Goal: Task Accomplishment & Management: Complete application form

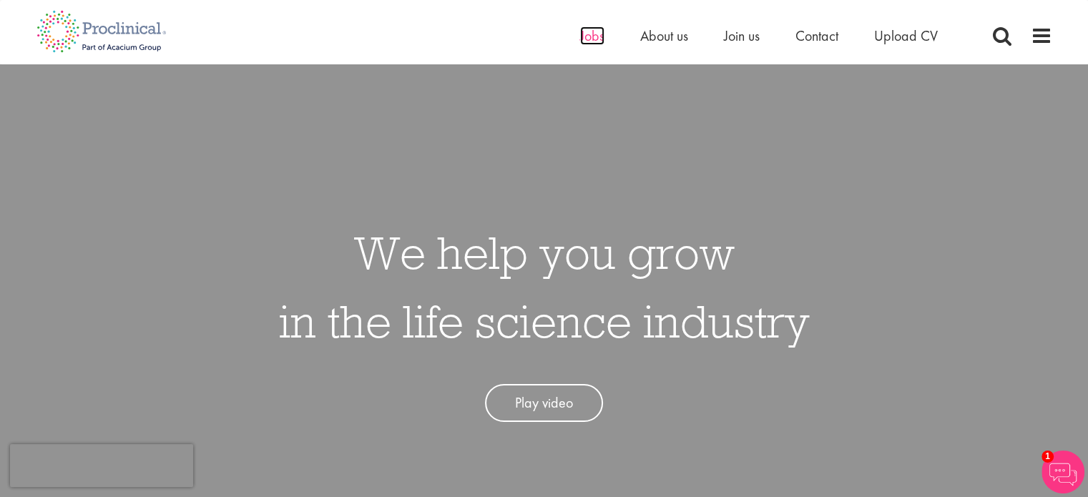
click at [592, 28] on span "Jobs" at bounding box center [592, 35] width 24 height 19
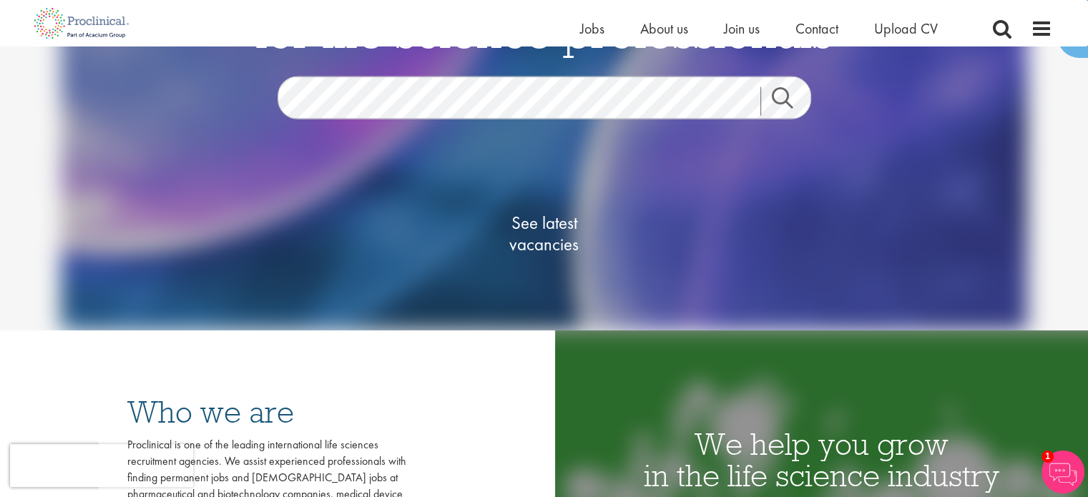
scroll to position [142, 0]
click at [303, 283] on div "See latest vacancies" at bounding box center [544, 236] width 694 height 162
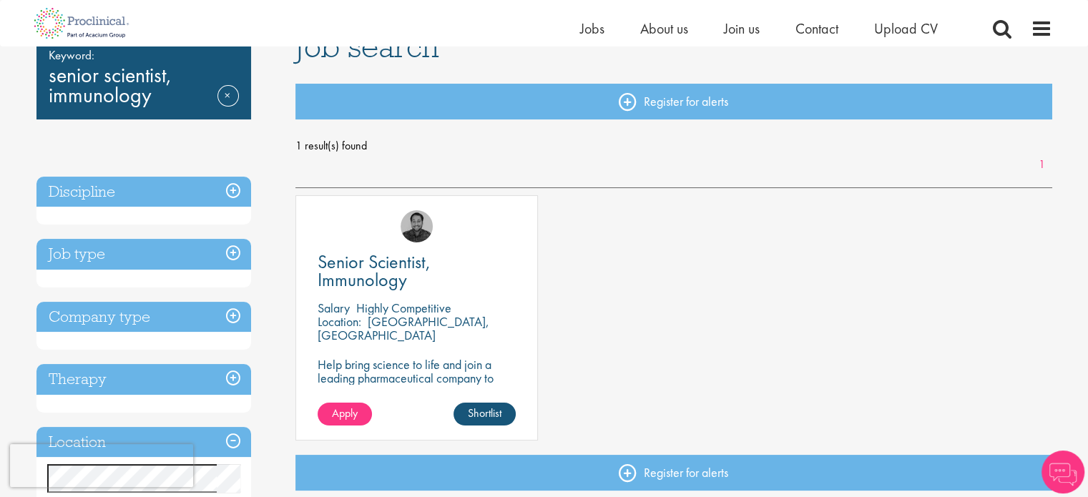
scroll to position [123, 0]
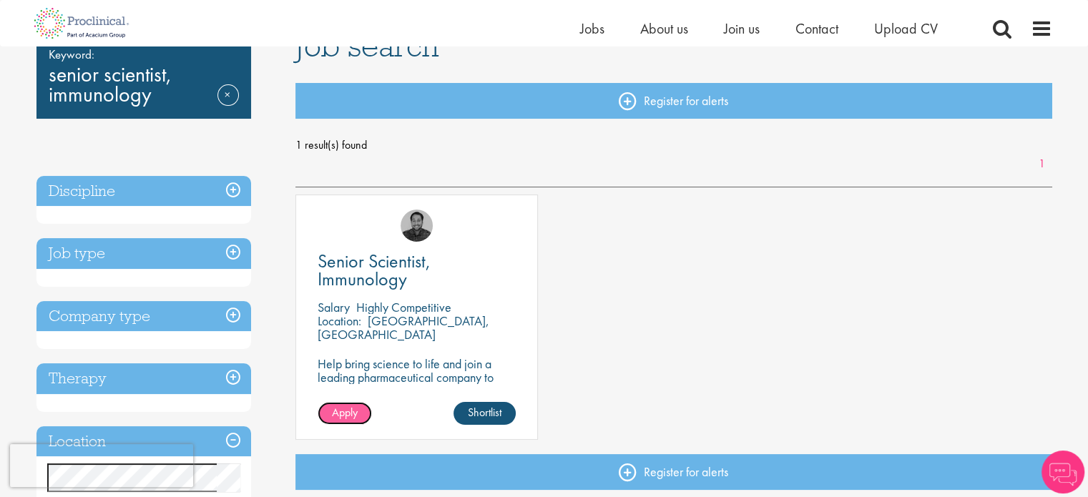
click at [344, 414] on span "Apply" at bounding box center [345, 412] width 26 height 15
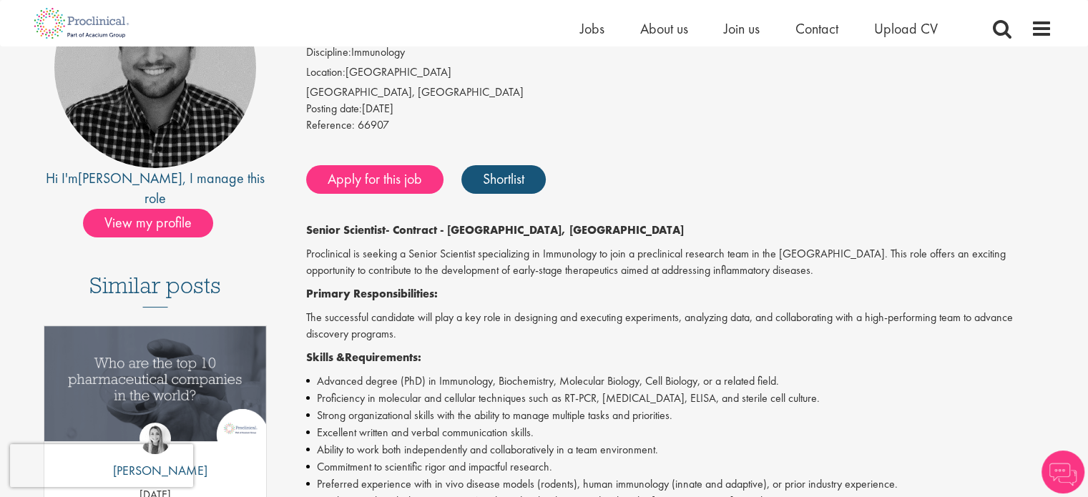
scroll to position [197, 0]
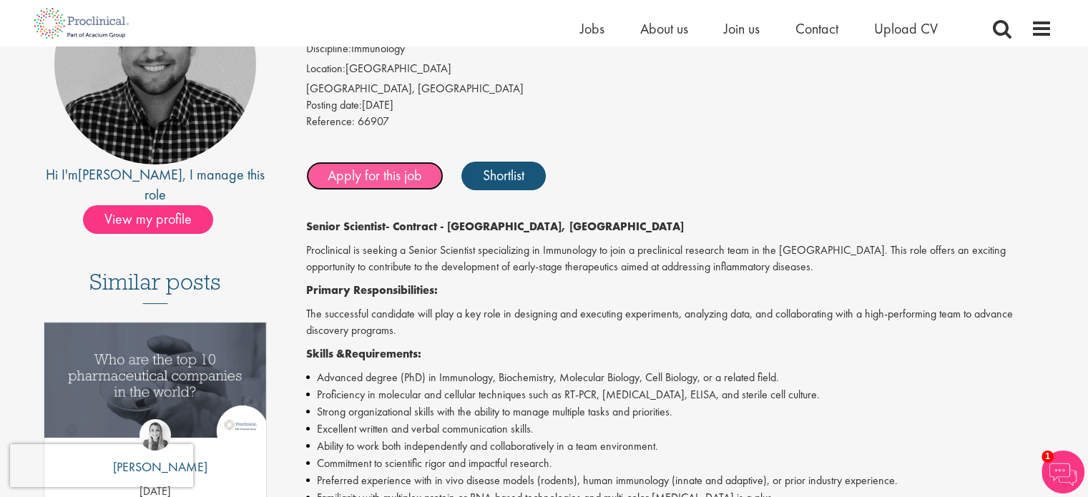
click at [369, 181] on link "Apply for this job" at bounding box center [374, 176] width 137 height 29
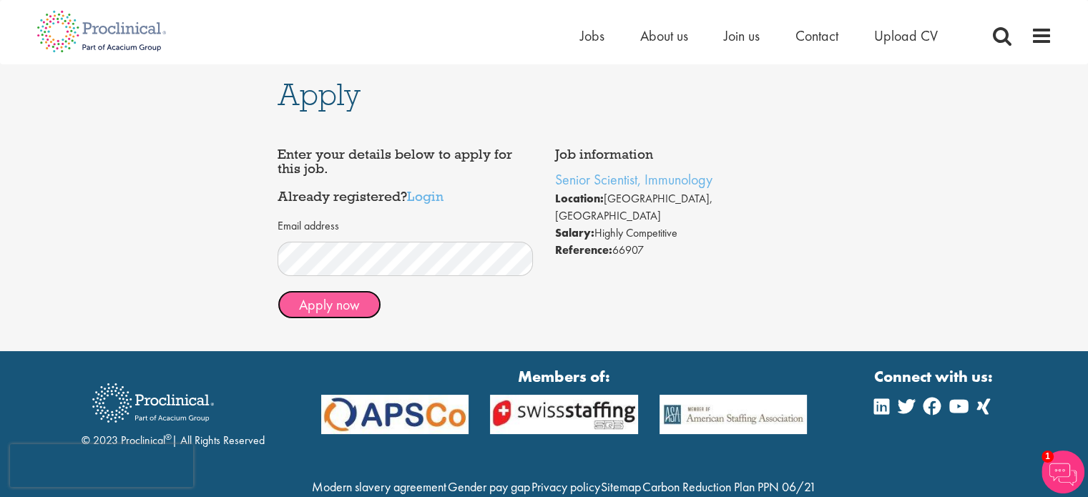
click at [346, 303] on button "Apply now" at bounding box center [330, 304] width 104 height 29
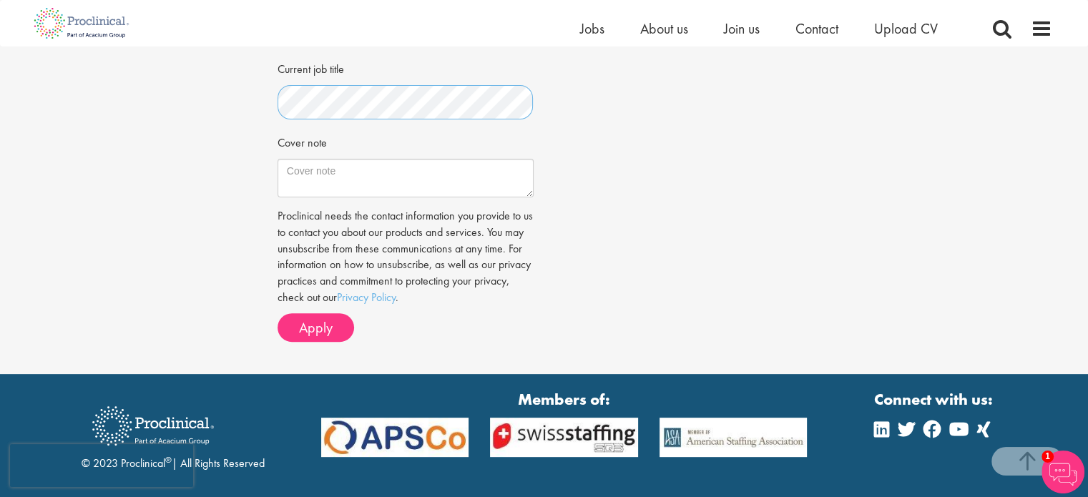
scroll to position [449, 0]
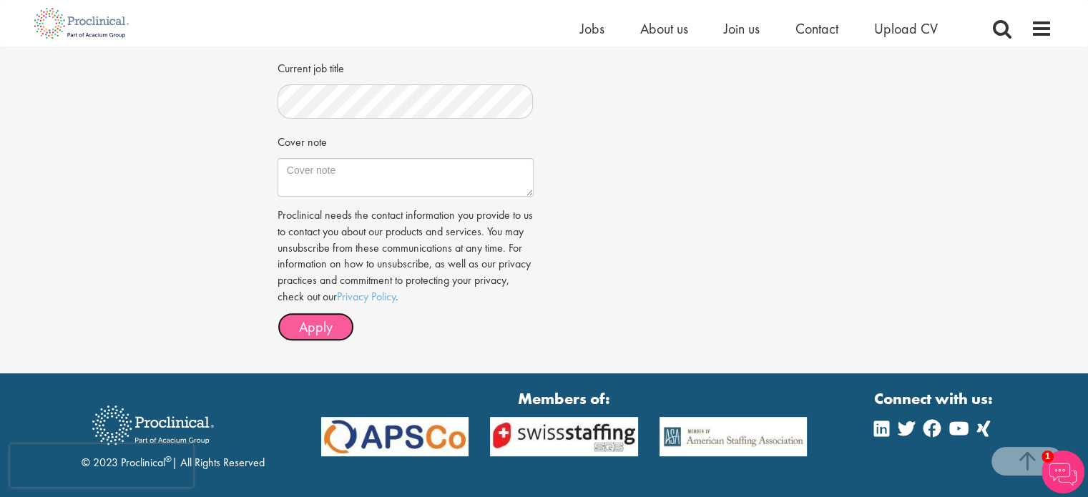
click at [308, 325] on span "Apply" at bounding box center [316, 327] width 34 height 19
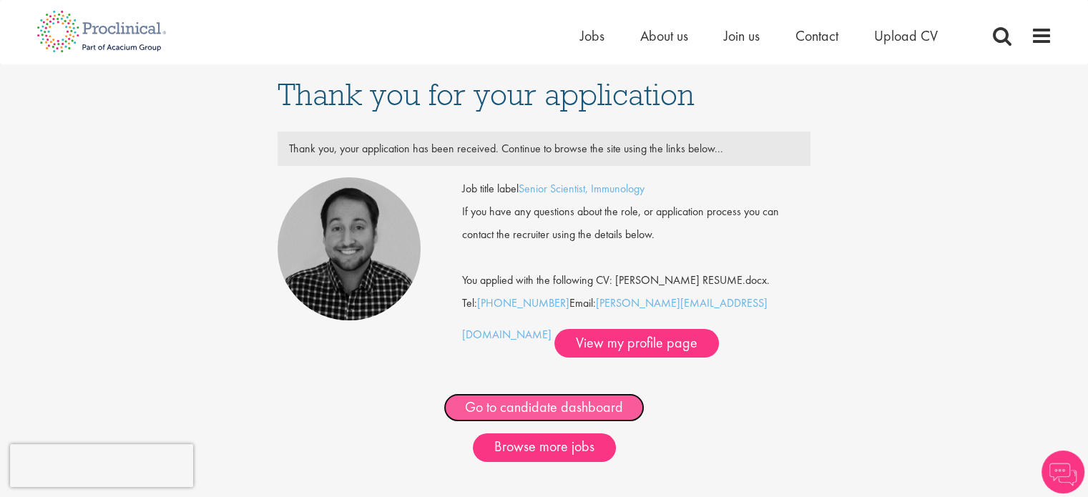
click at [516, 417] on link "Go to candidate dashboard" at bounding box center [544, 407] width 201 height 29
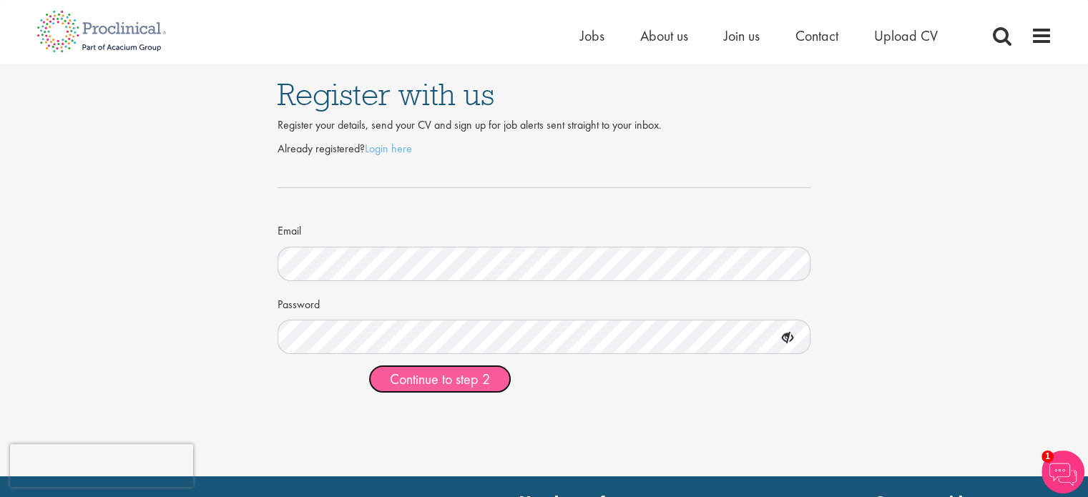
click at [448, 382] on span "Continue to step 2" at bounding box center [440, 379] width 100 height 19
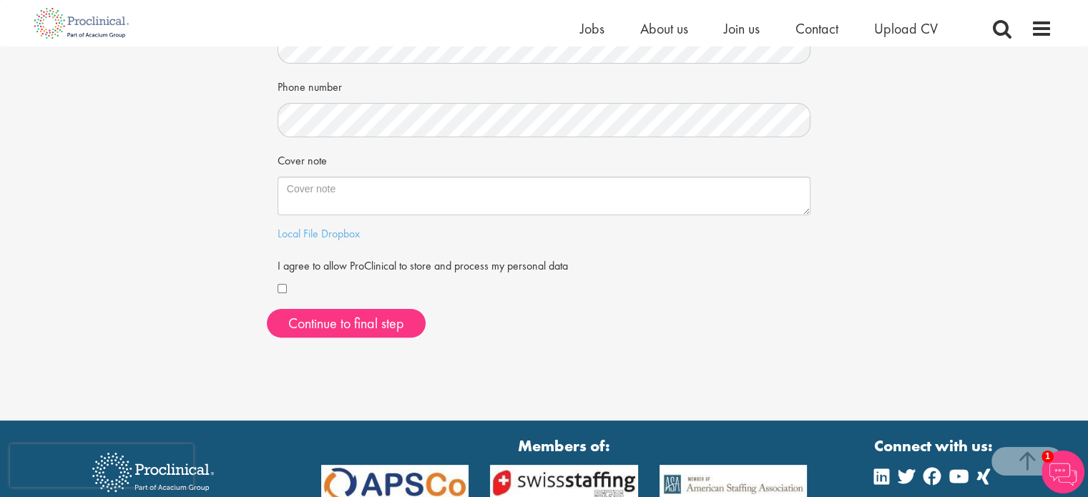
scroll to position [355, 0]
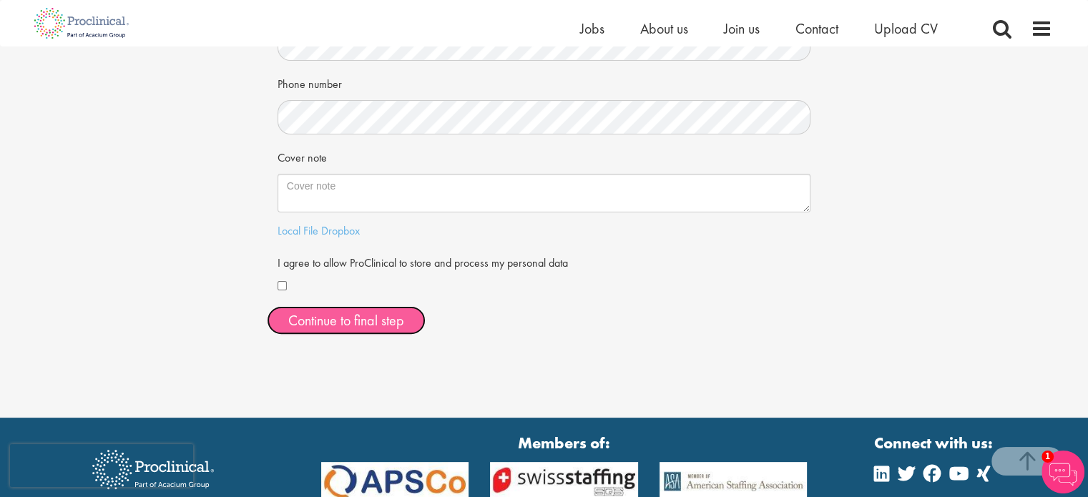
click at [295, 310] on button "Continue to final step" at bounding box center [346, 320] width 159 height 29
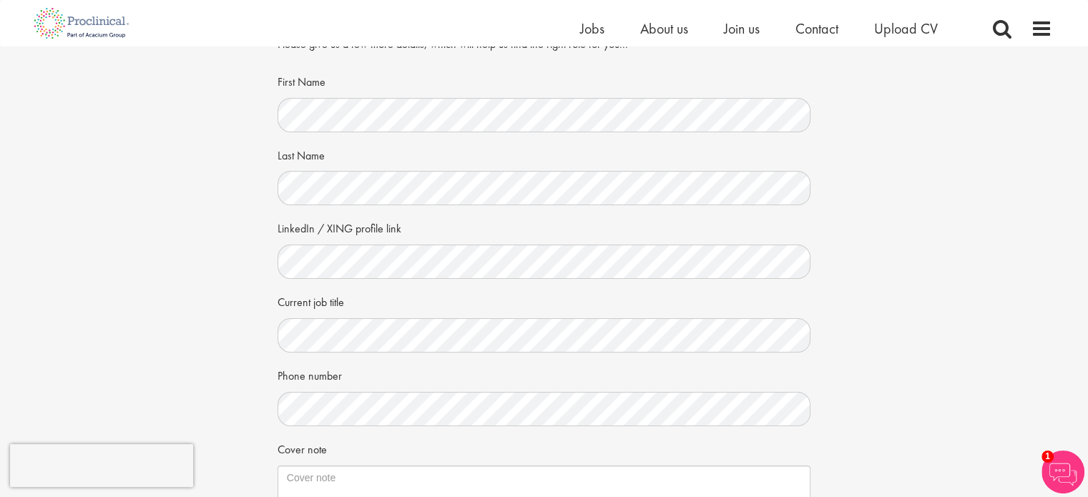
scroll to position [64, 0]
click at [164, 291] on div "Your personal details Please give us a few more details, which will help us fin…" at bounding box center [544, 317] width 1110 height 671
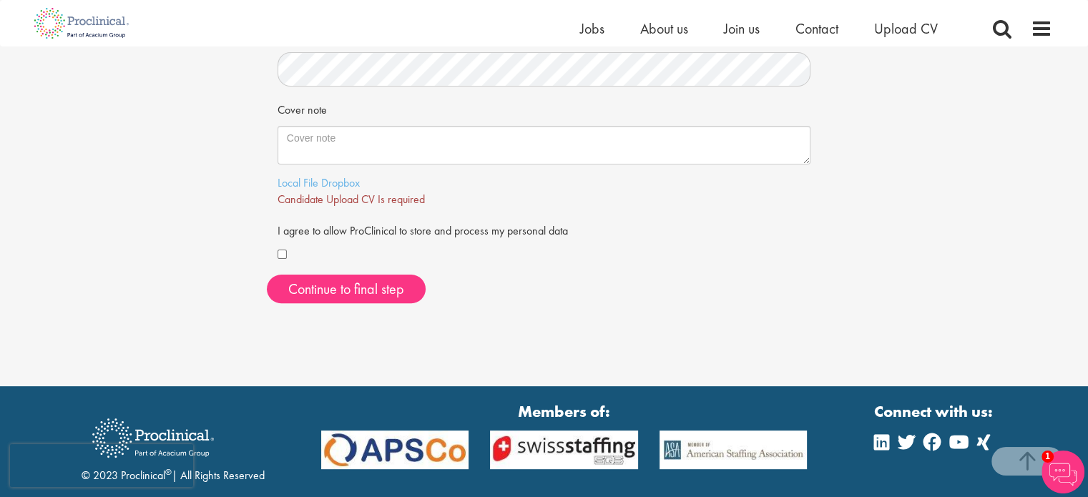
scroll to position [403, 0]
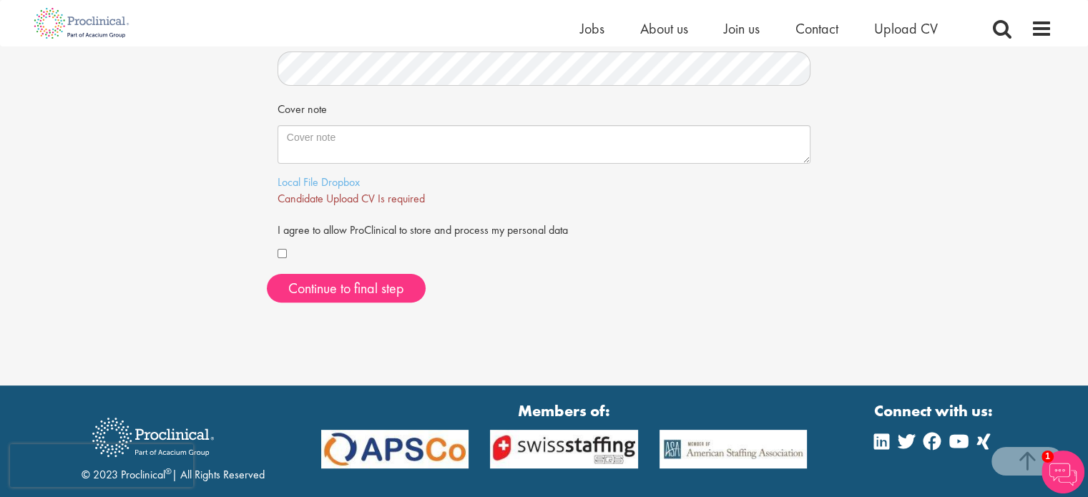
click at [280, 248] on div at bounding box center [545, 254] width 534 height 17
click at [304, 283] on span "Continue to final step" at bounding box center [346, 288] width 116 height 19
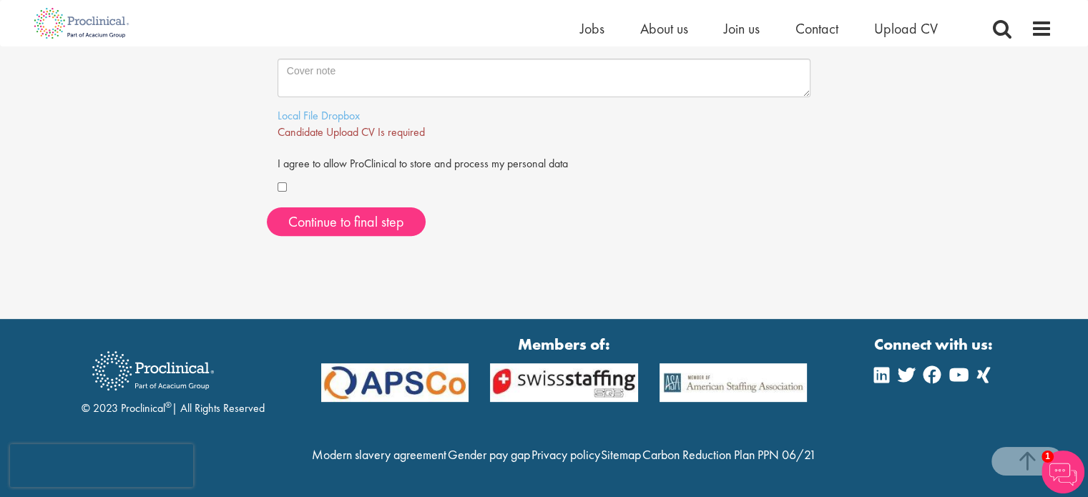
scroll to position [491, 0]
click at [303, 108] on link "Local File" at bounding box center [298, 115] width 41 height 15
click at [380, 207] on button "Continue to final step" at bounding box center [346, 221] width 159 height 29
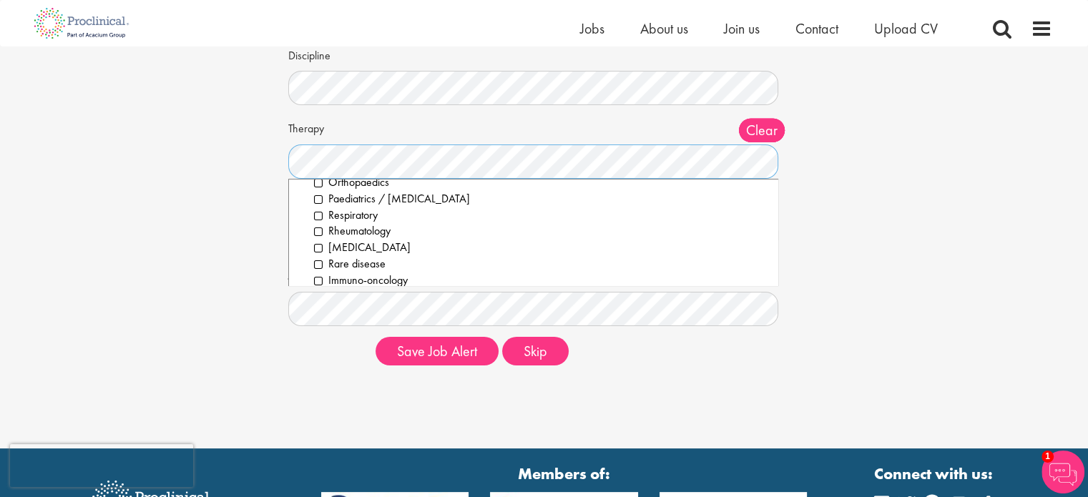
scroll to position [260, 0]
click at [320, 238] on li "[MEDICAL_DATA]" at bounding box center [541, 245] width 454 height 16
click at [318, 251] on li "Immuno-oncology" at bounding box center [541, 255] width 454 height 16
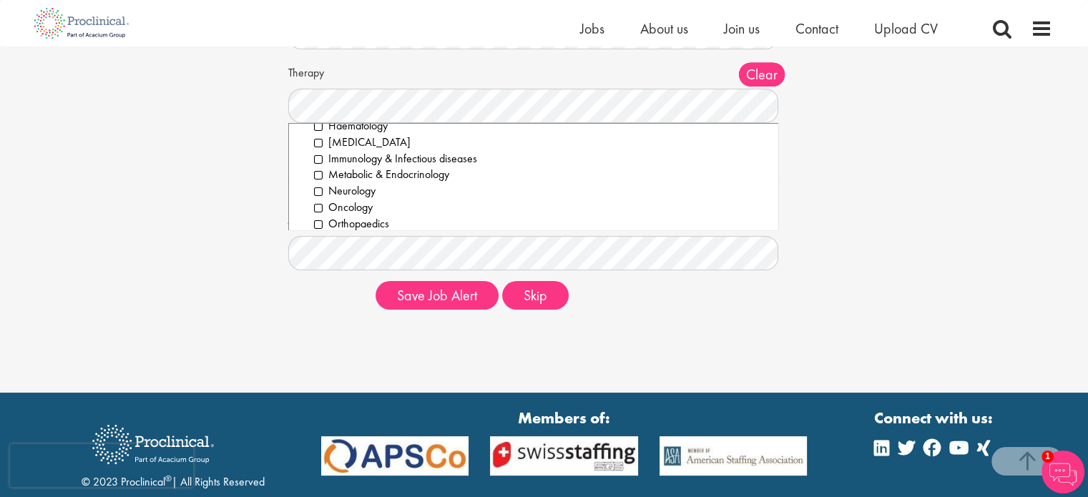
scroll to position [155, 0]
click at [315, 162] on li "Immunology & Infectious diseases" at bounding box center [541, 165] width 454 height 16
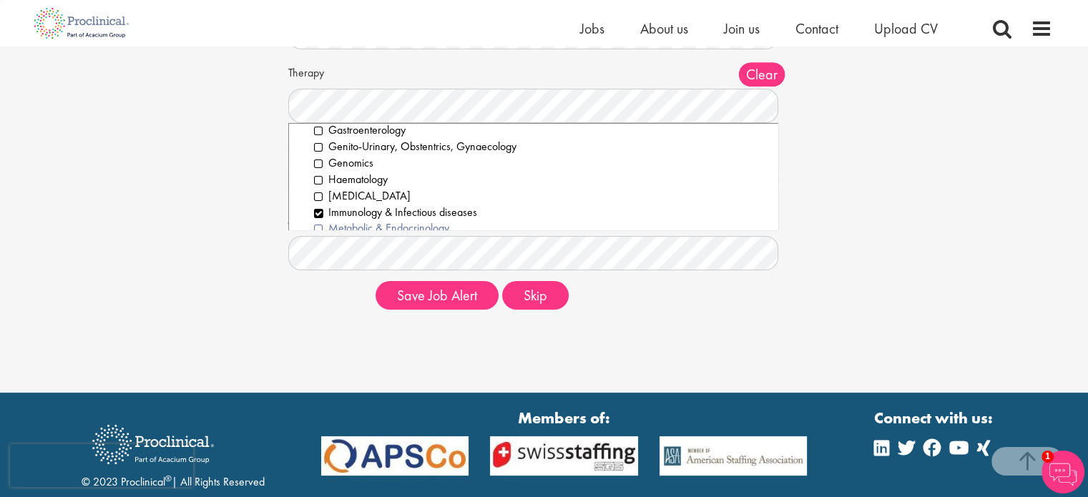
scroll to position [106, 0]
click at [319, 164] on li "Genomics" at bounding box center [541, 164] width 454 height 16
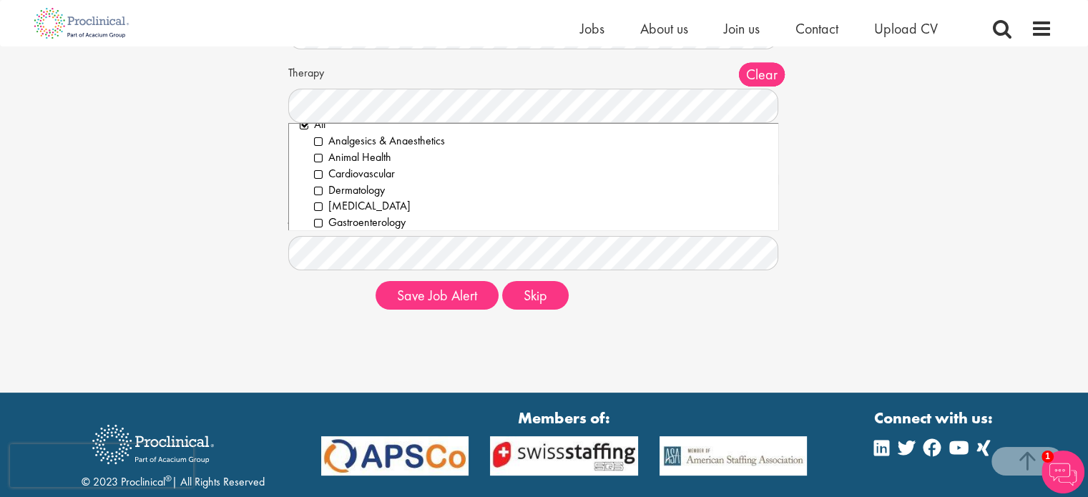
scroll to position [0, 0]
click at [386, 68] on div "Therapy Clear All Analgesics & Anaesthetics Animal Health Cardiovascular Dermat…" at bounding box center [544, 91] width 512 height 63
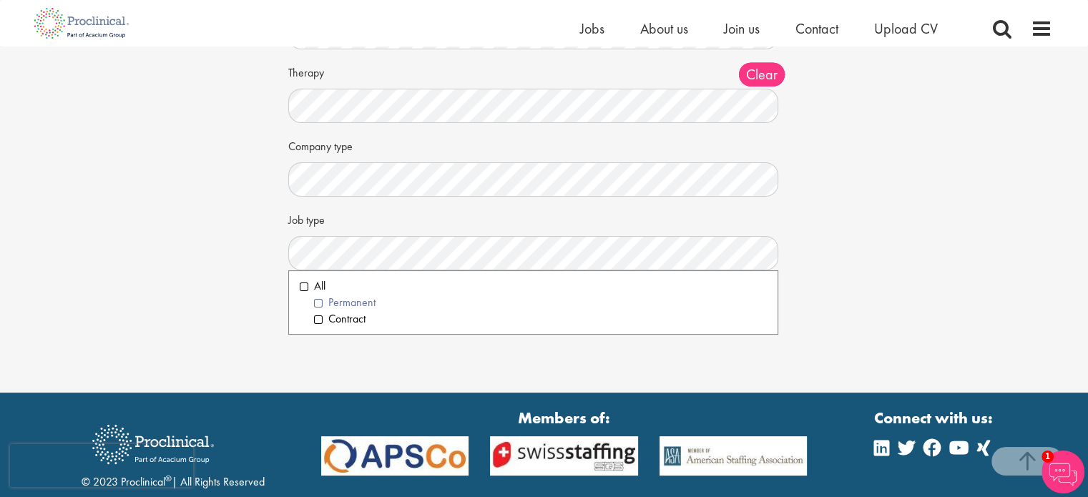
click at [319, 301] on li "Permanent" at bounding box center [541, 303] width 454 height 16
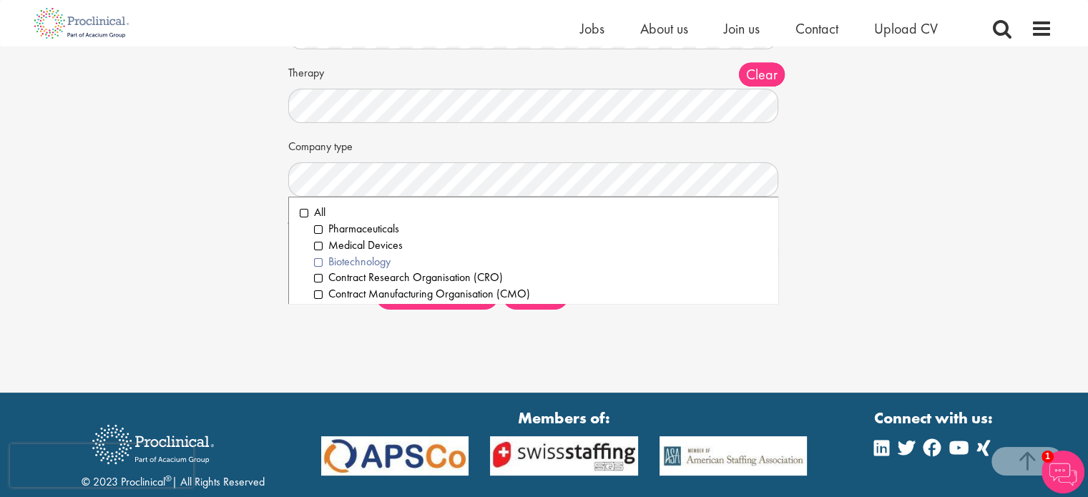
click at [318, 260] on li "Biotechnology" at bounding box center [541, 262] width 454 height 16
click at [315, 277] on li "Contract Research Organisation (CRO)" at bounding box center [541, 278] width 454 height 16
click at [318, 228] on li "Pharmaceuticals" at bounding box center [541, 229] width 454 height 16
click at [315, 243] on li "Medical Devices" at bounding box center [541, 246] width 454 height 16
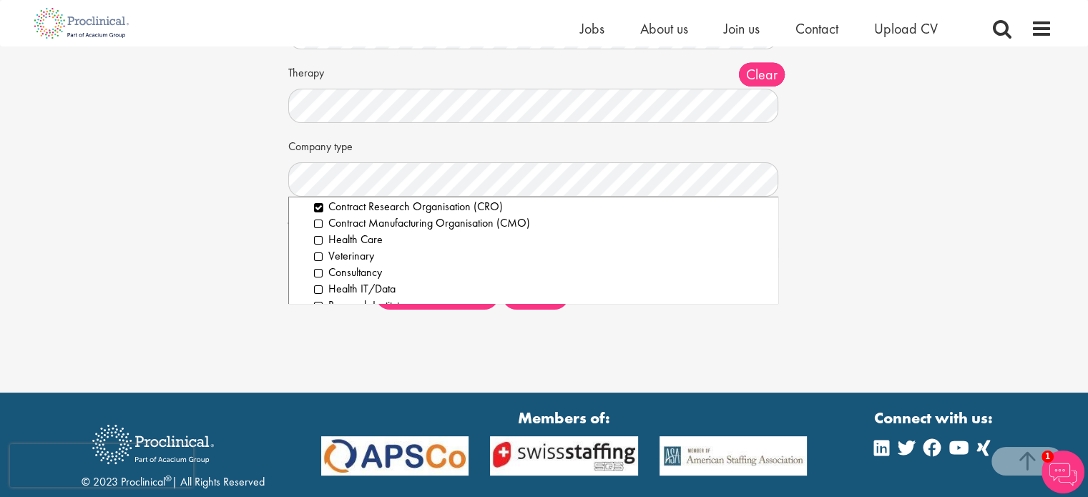
scroll to position [72, 0]
click at [315, 217] on li "Contract Manufacturing Organisation (CMO)" at bounding box center [541, 223] width 454 height 16
click at [315, 238] on li "Health Care" at bounding box center [541, 239] width 454 height 16
click at [318, 271] on li "Consultancy" at bounding box center [541, 272] width 454 height 16
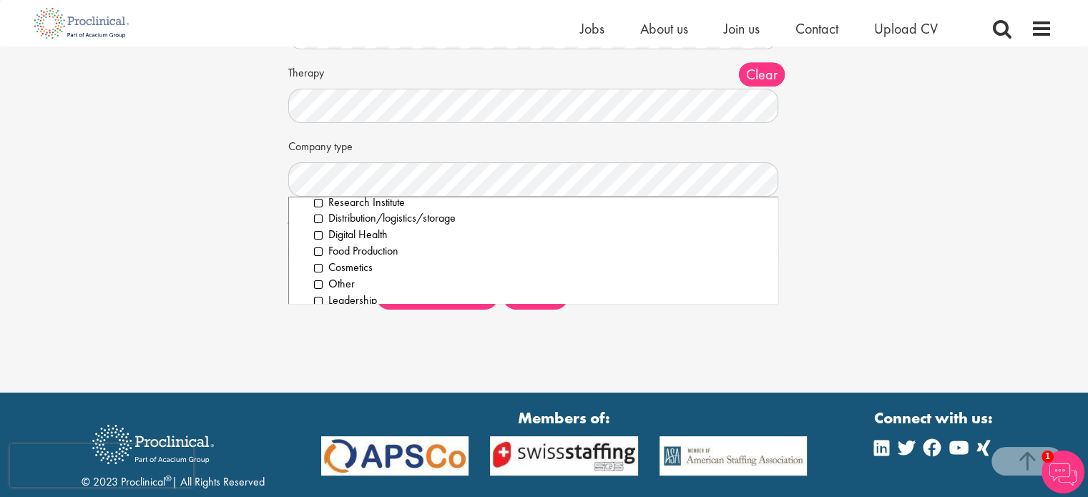
scroll to position [186, 0]
click at [316, 288] on li "Leadership" at bounding box center [541, 288] width 454 height 16
click at [181, 231] on div "Set up a job alert Tell us what sort of job you are looking for and we will sen…" at bounding box center [544, 75] width 1110 height 494
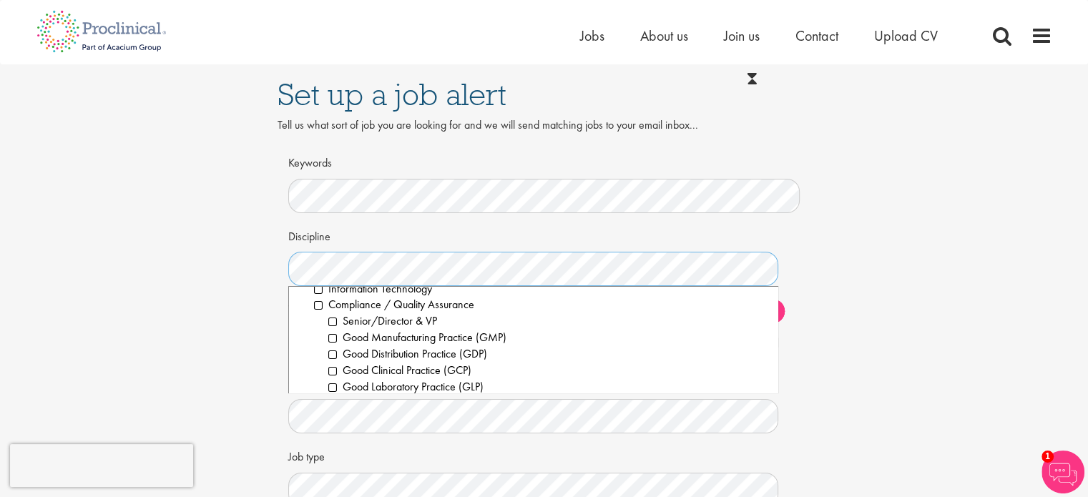
scroll to position [516, 0]
click at [315, 305] on li "Compliance / Quality Assurance" at bounding box center [541, 308] width 454 height 16
click at [329, 340] on li "Good Manufacturing Practice (GMP)" at bounding box center [547, 341] width 439 height 16
click at [329, 354] on li "Good Distribution Practice (GDP)" at bounding box center [547, 358] width 439 height 16
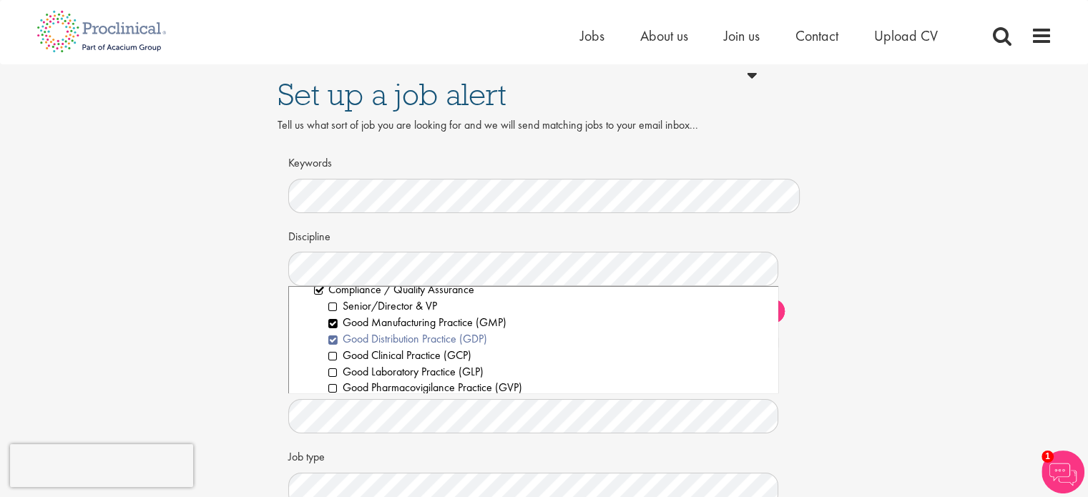
scroll to position [545, 0]
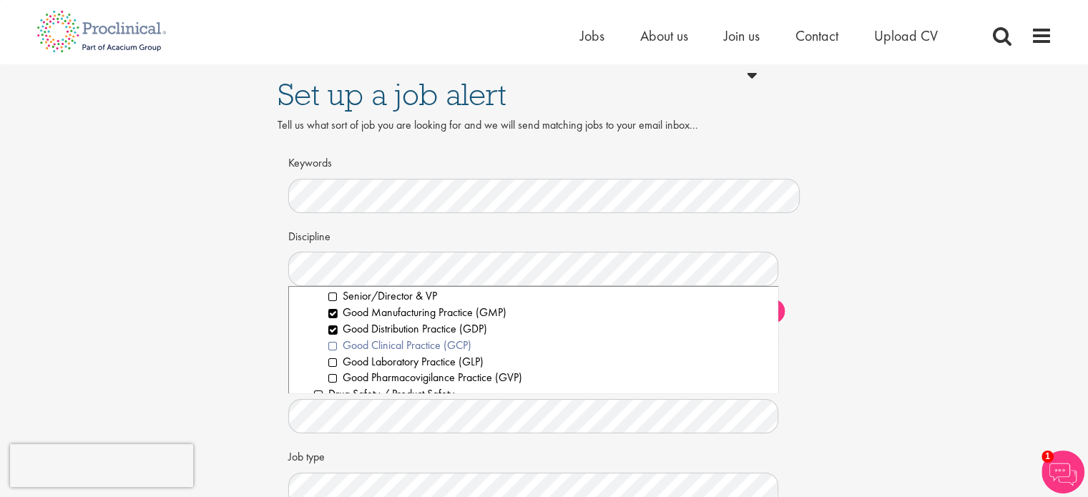
click at [329, 345] on li "Good Clinical Practice (GCP)" at bounding box center [547, 346] width 439 height 16
click at [334, 363] on li "Good Laboratory Practice (GLP)" at bounding box center [547, 362] width 439 height 16
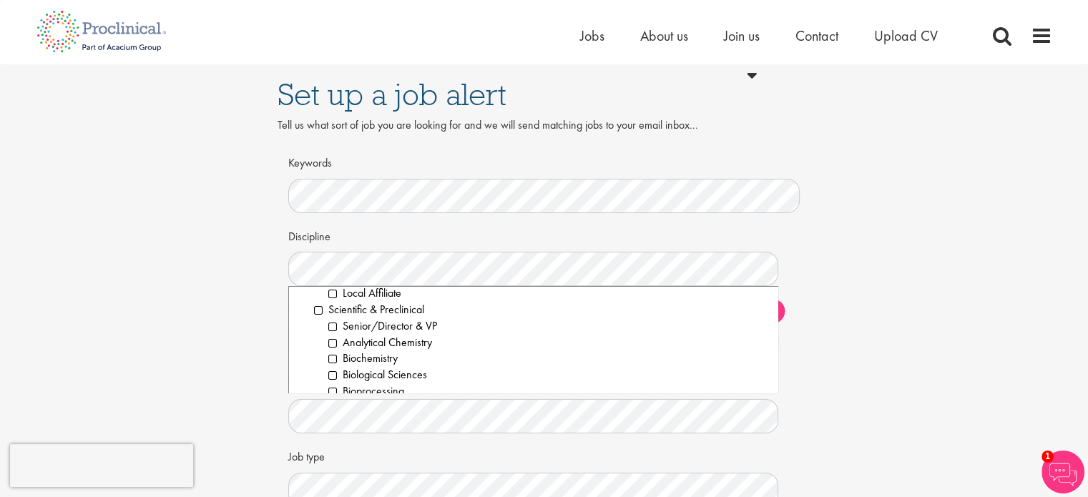
scroll to position [1824, 0]
click at [332, 355] on li "Biochemistry" at bounding box center [547, 357] width 439 height 16
click at [331, 340] on li "Biological Sciences" at bounding box center [547, 335] width 439 height 16
click at [331, 351] on li "Bioprocessing" at bounding box center [547, 351] width 439 height 16
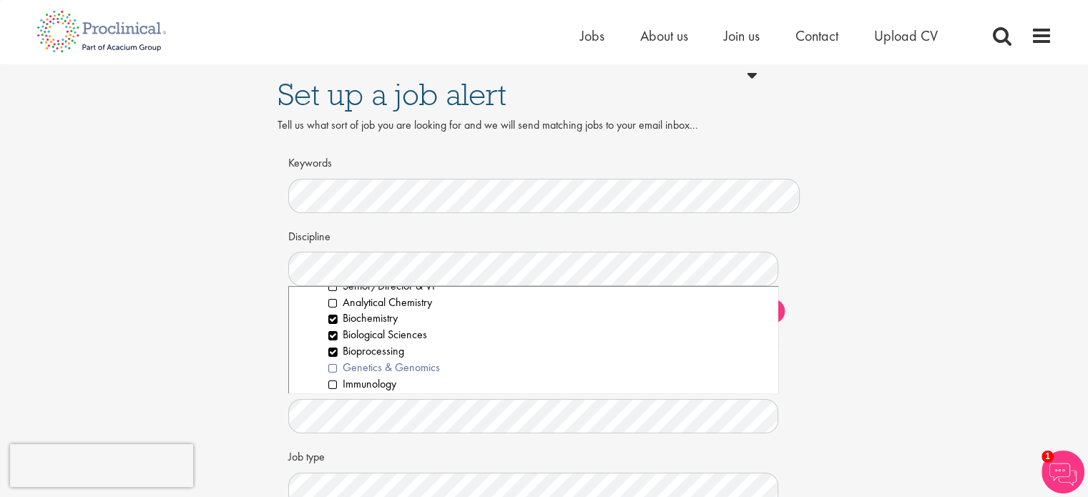
click at [331, 367] on li "Genetics & Genomics" at bounding box center [547, 368] width 439 height 16
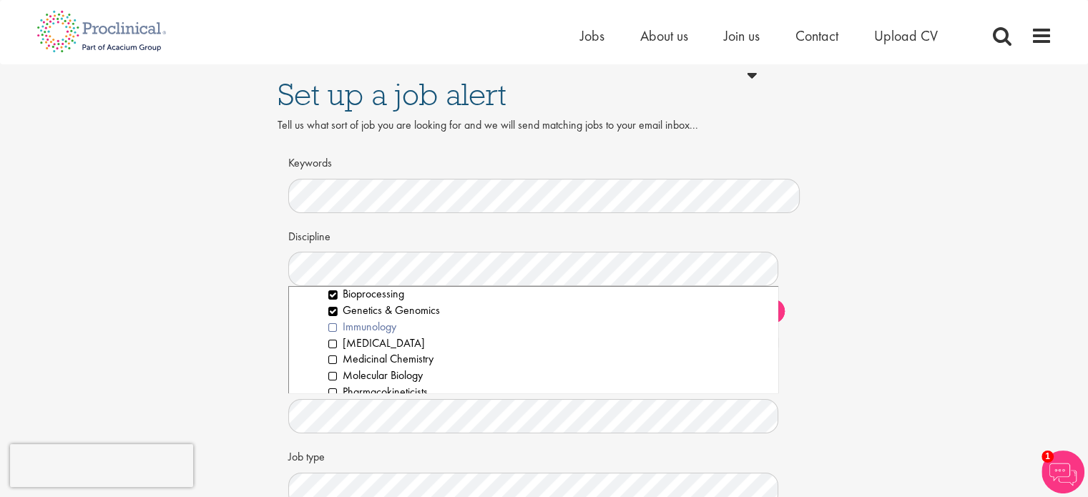
click at [334, 324] on li "Immunology" at bounding box center [547, 327] width 439 height 16
click at [334, 324] on li "Molecular Biology" at bounding box center [547, 327] width 439 height 16
click at [329, 358] on li "Pharmacology" at bounding box center [547, 360] width 439 height 16
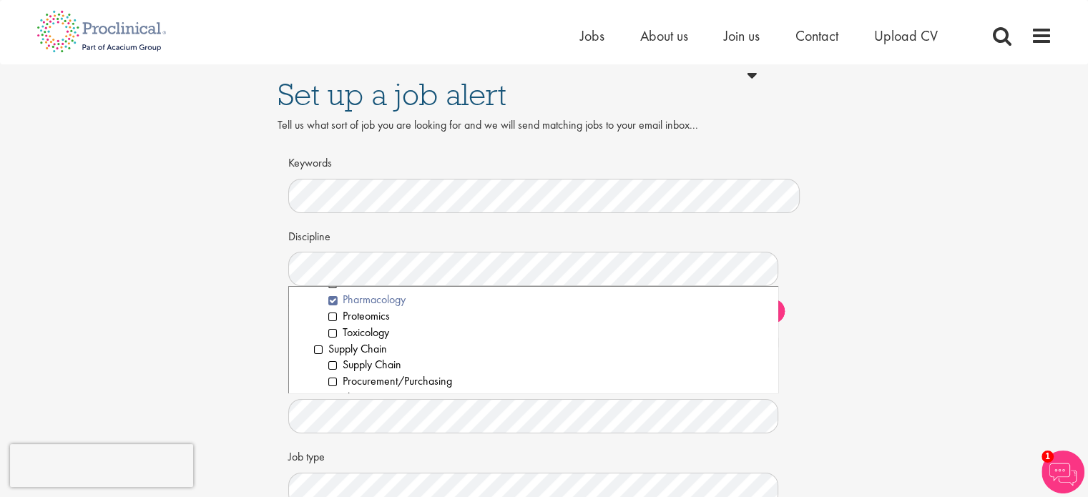
scroll to position [2031, 0]
click at [330, 311] on li "Proteomics" at bounding box center [547, 314] width 439 height 16
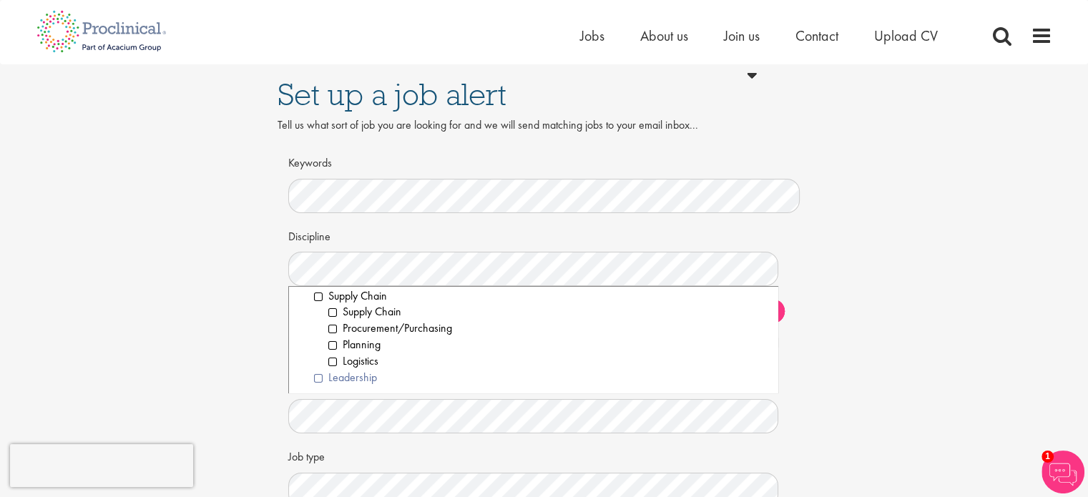
click at [318, 373] on li "Leadership" at bounding box center [541, 378] width 454 height 16
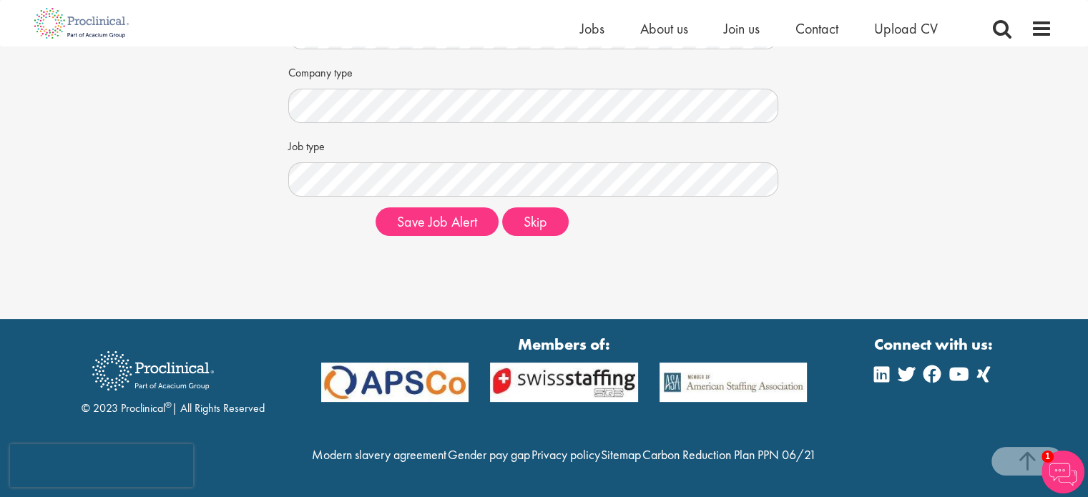
scroll to position [323, 0]
click at [521, 207] on button "Skip" at bounding box center [535, 221] width 67 height 29
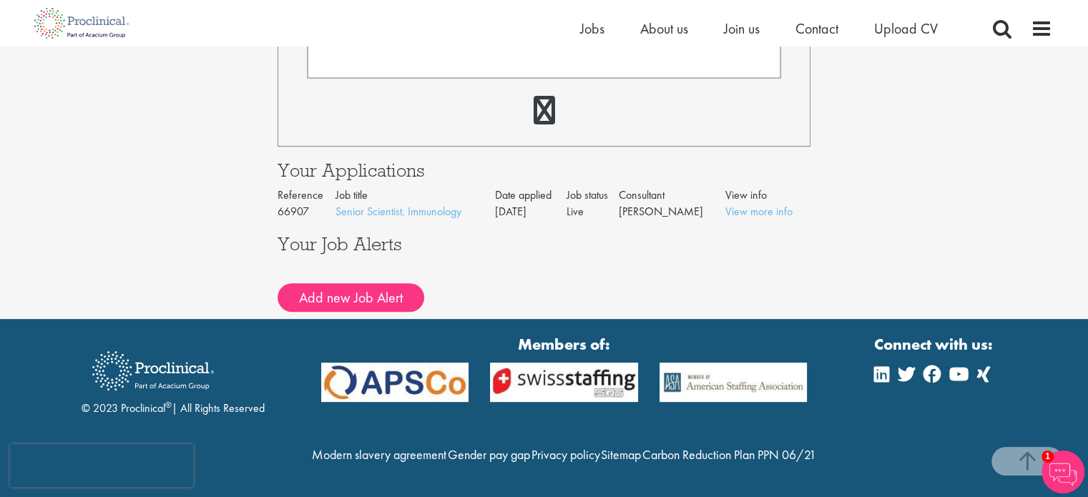
scroll to position [569, 0]
